Goal: Find specific page/section: Find specific page/section

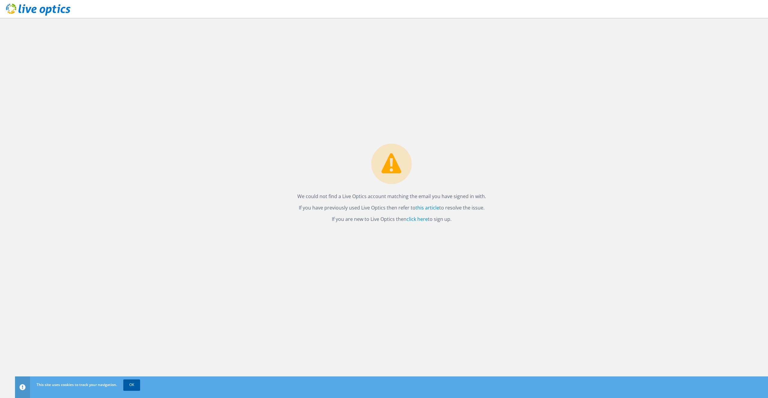
click at [133, 384] on link "OK" at bounding box center [131, 385] width 17 height 11
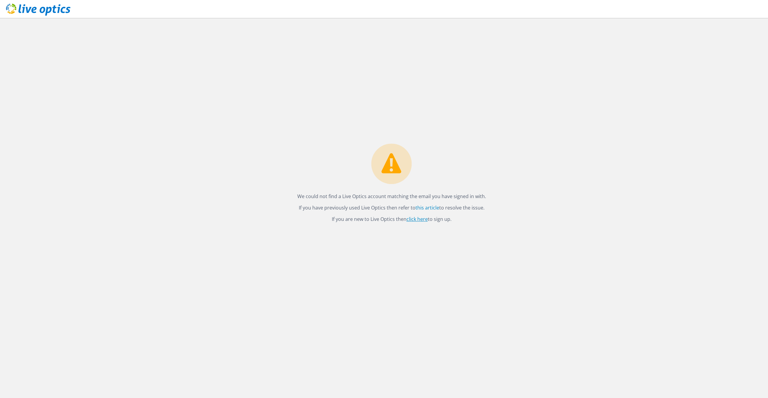
click at [415, 220] on link "click here" at bounding box center [416, 219] width 21 height 7
click at [421, 221] on link "click here" at bounding box center [416, 219] width 21 height 7
click at [38, 11] on icon at bounding box center [38, 10] width 64 height 12
click at [423, 220] on link "click here" at bounding box center [416, 219] width 21 height 7
